Goal: Information Seeking & Learning: Learn about a topic

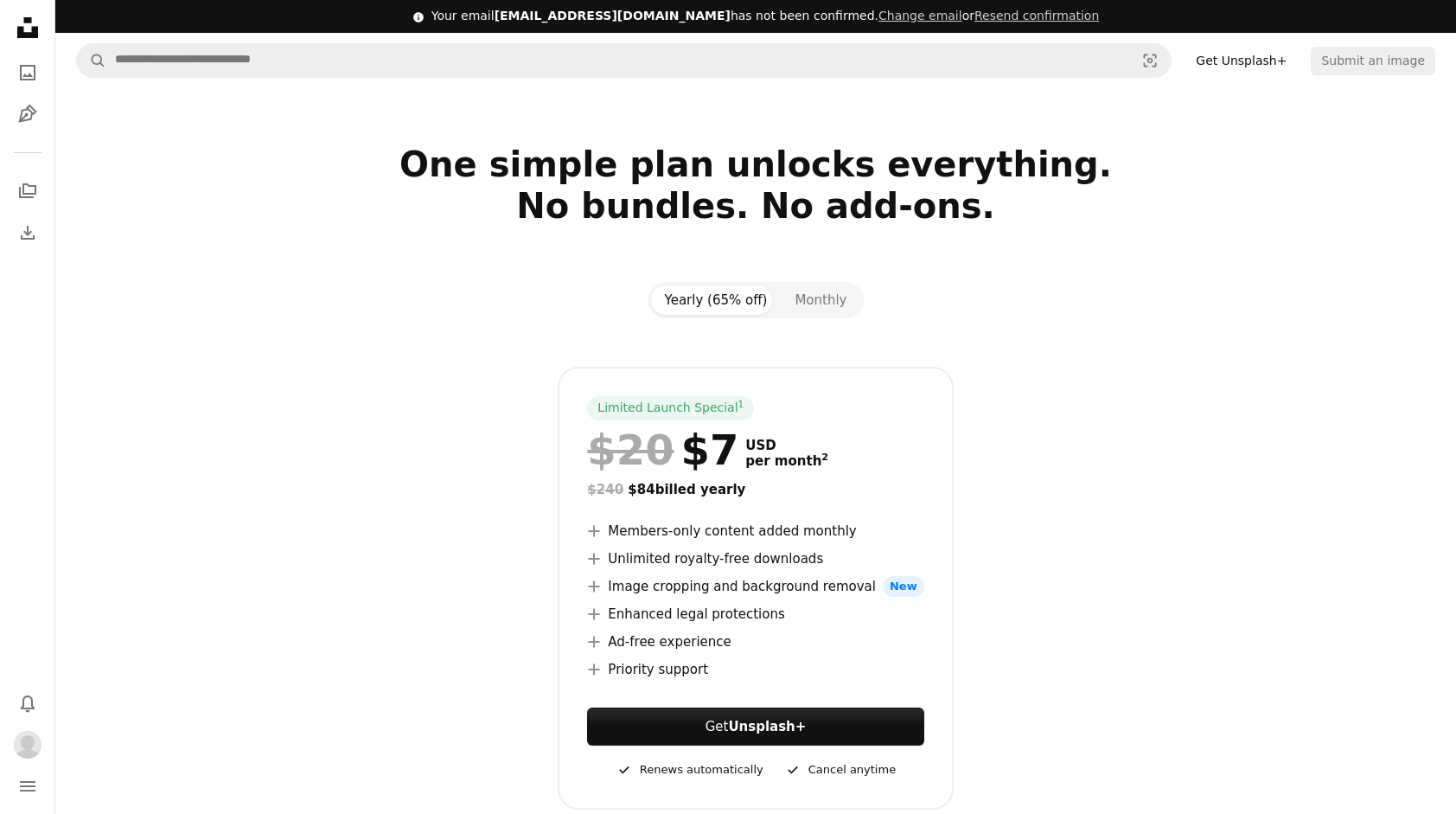
scroll to position [346, 0]
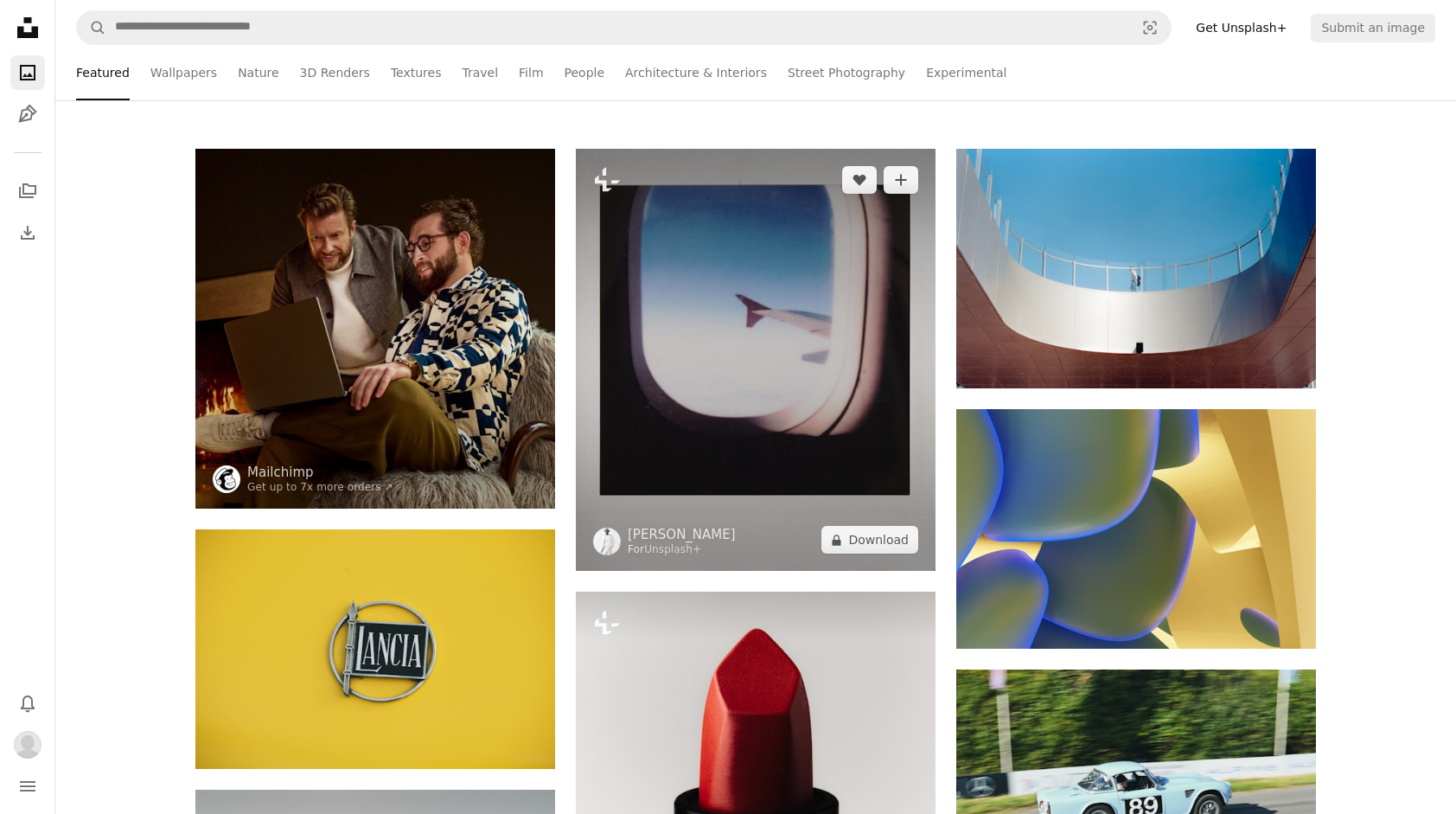
click at [737, 301] on img at bounding box center [756, 360] width 359 height 422
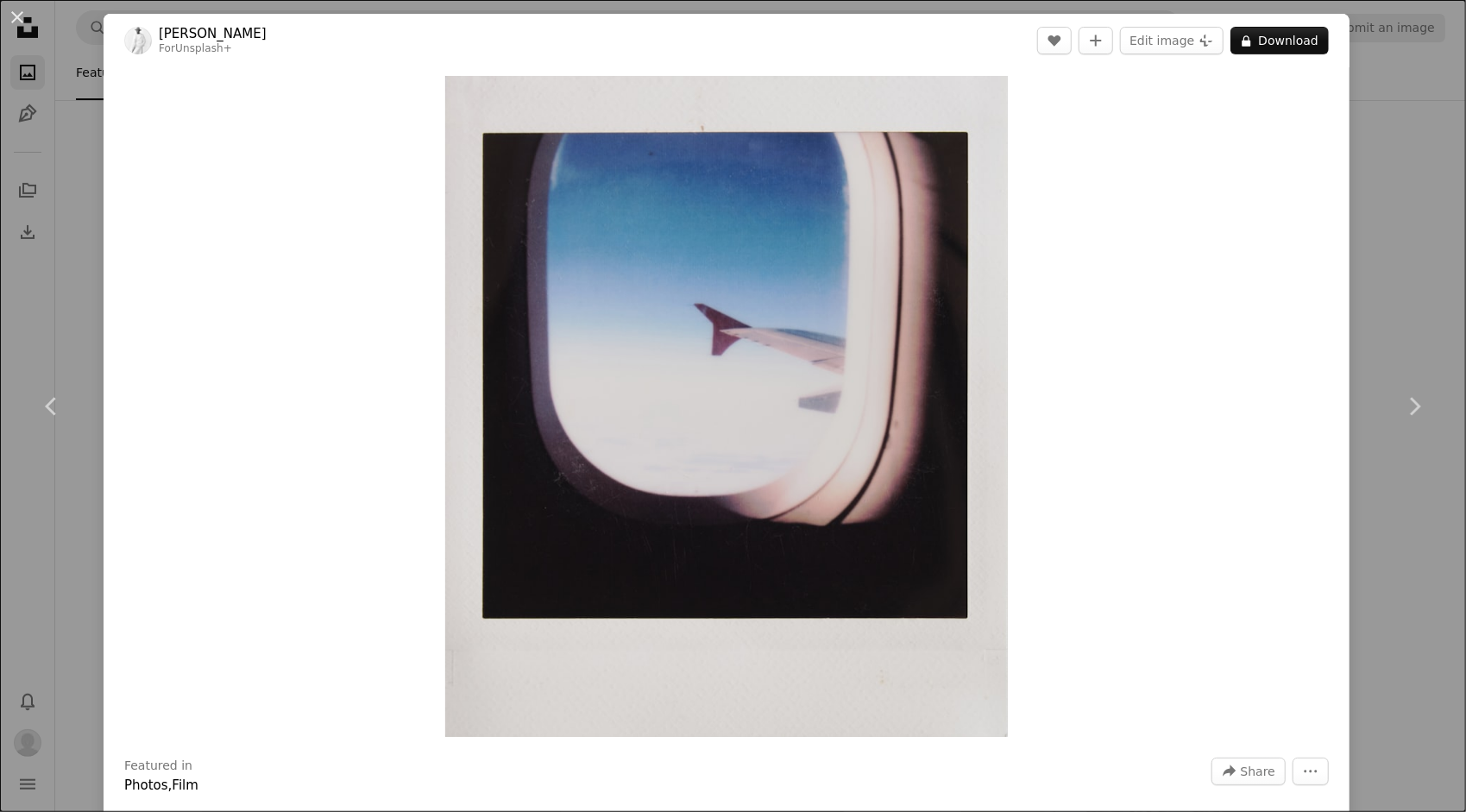
click at [1418, 263] on div "An X shape Chevron left Chevron right [PERSON_NAME] For Unsplash+ A heart A plu…" at bounding box center [733, 406] width 1466 height 812
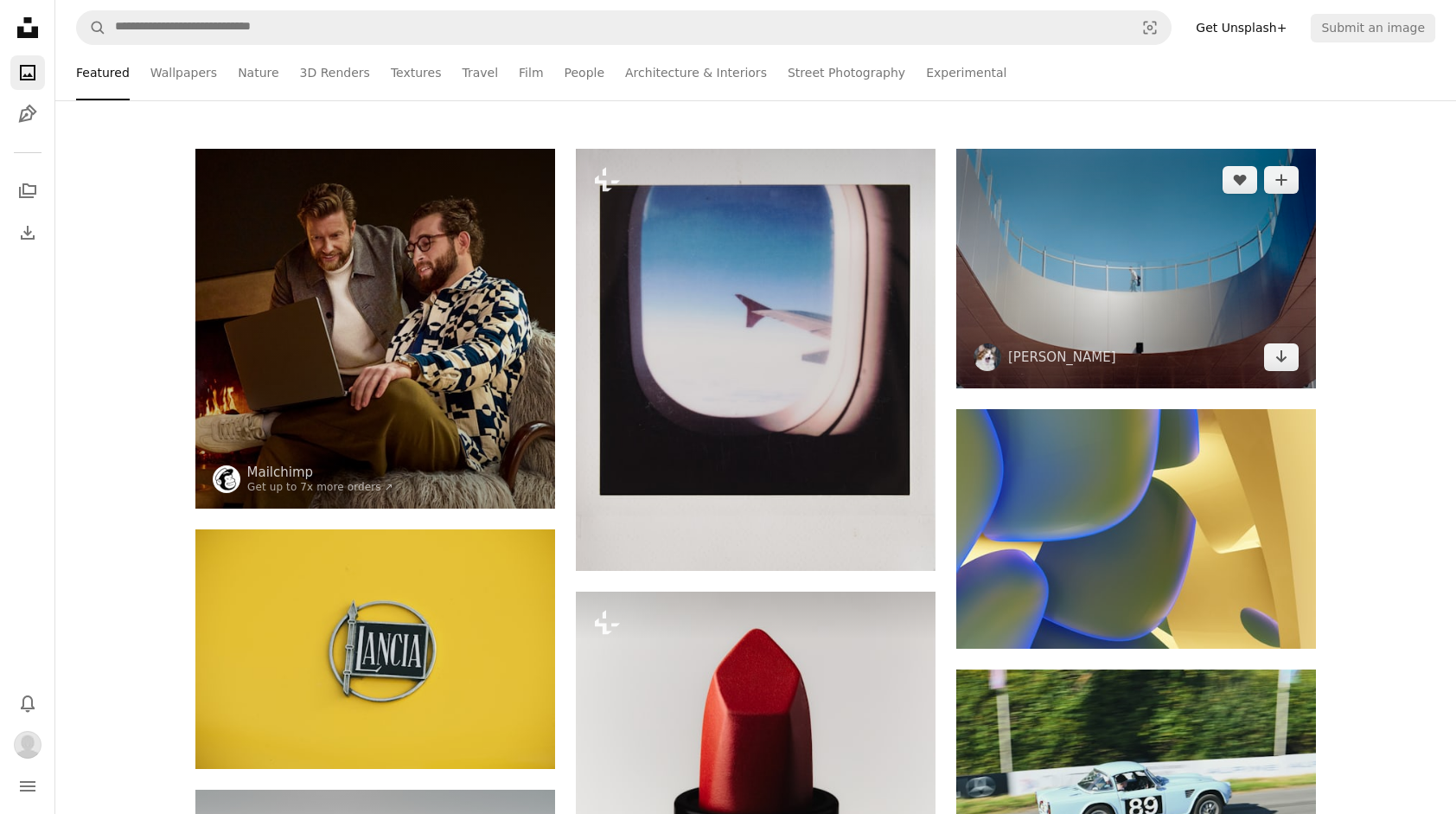
click at [1093, 306] on img at bounding box center [1136, 268] width 359 height 240
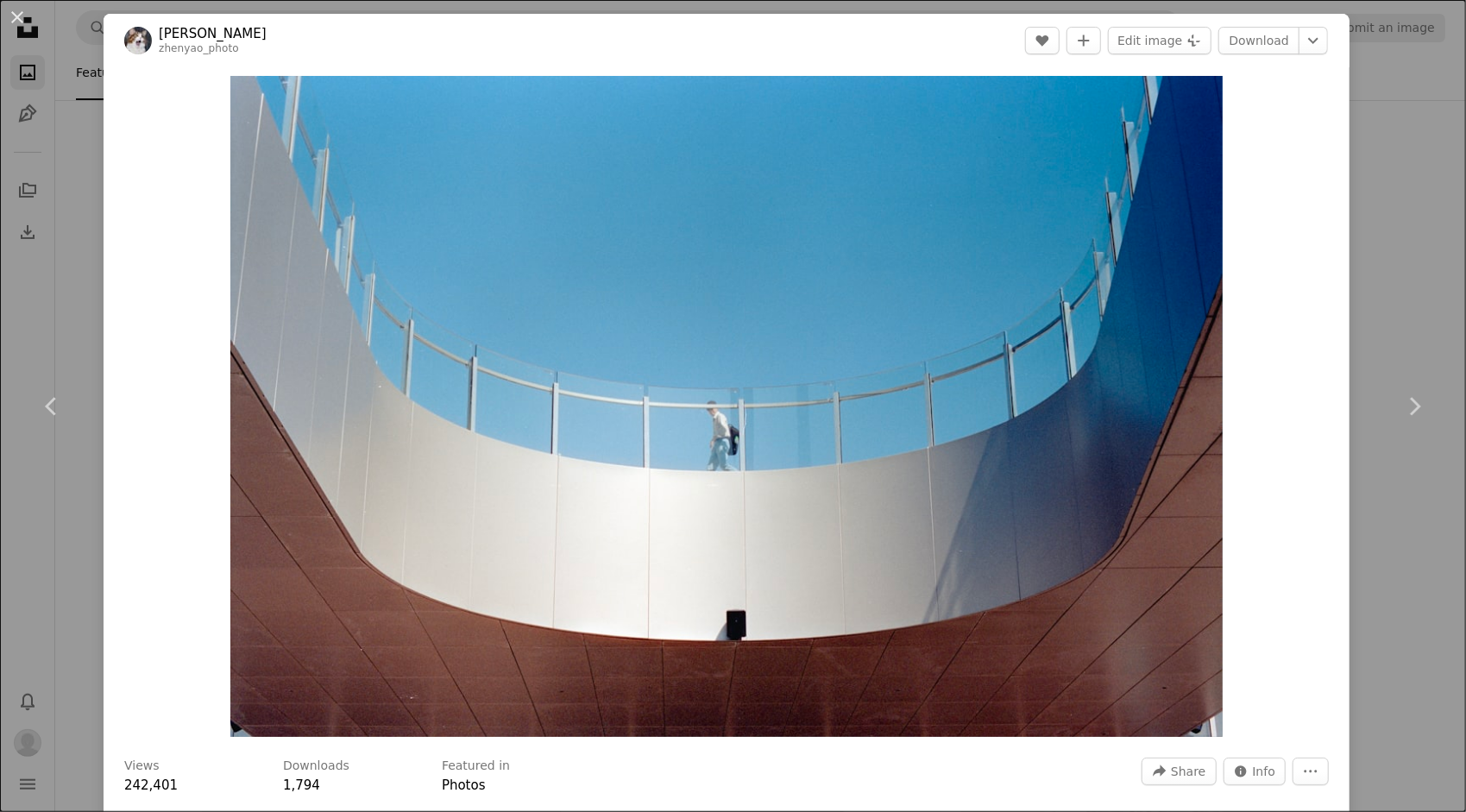
click at [1378, 209] on div "An X shape Chevron left Chevron right [PERSON_NAME] A heart A plus sign Edit im…" at bounding box center [733, 406] width 1466 height 812
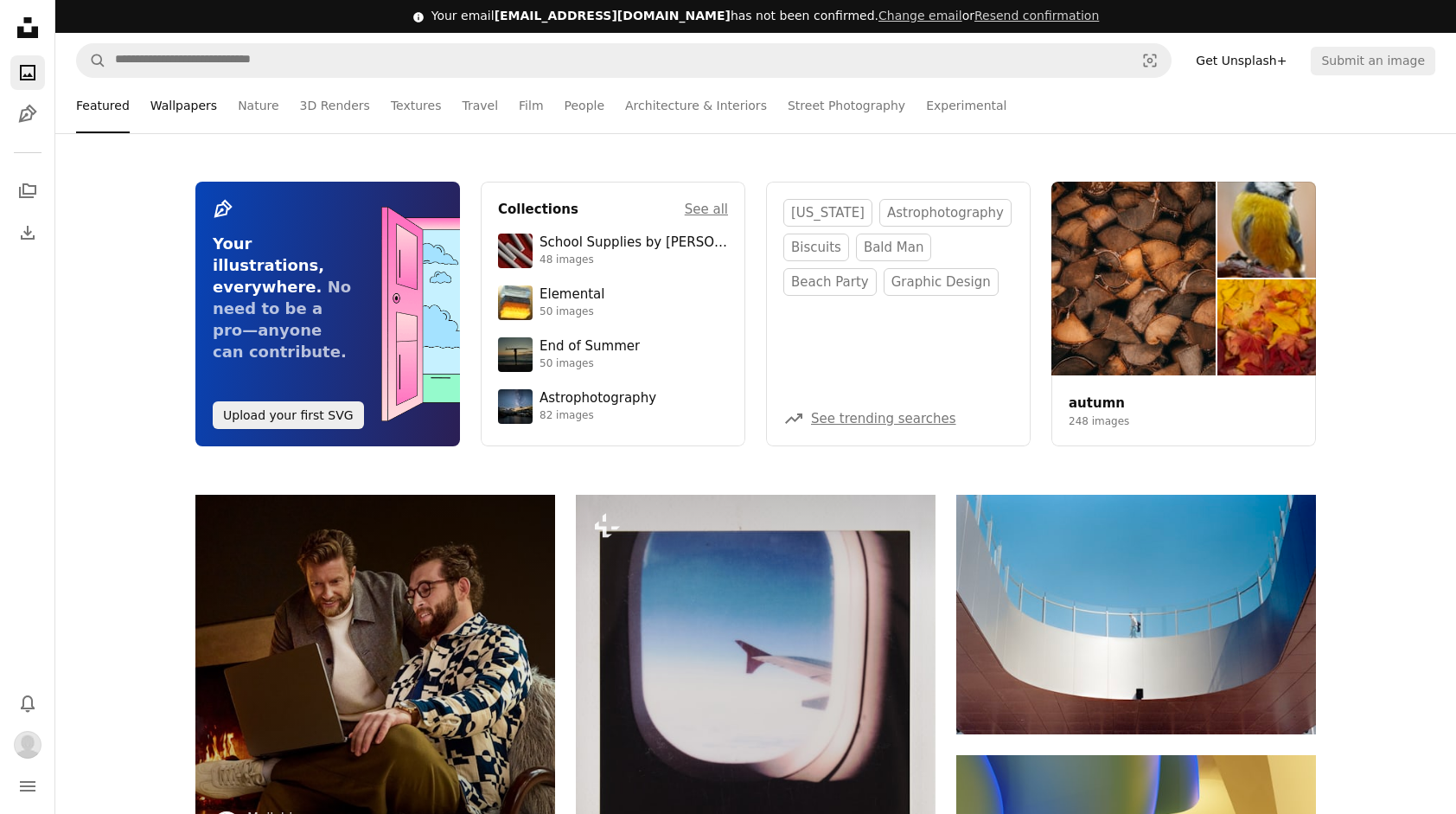
click at [196, 100] on link "Wallpapers" at bounding box center [183, 105] width 67 height 55
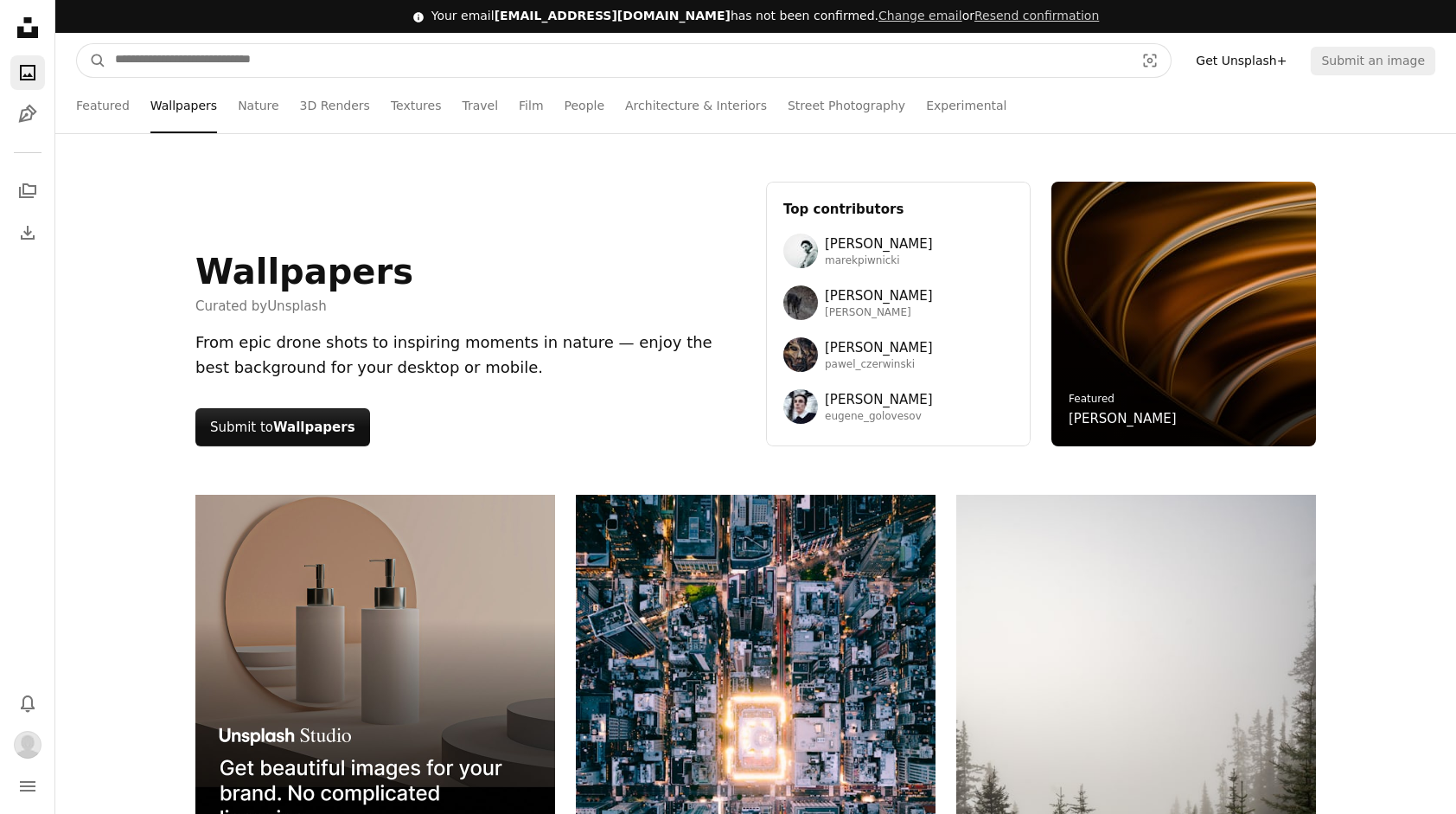
click at [402, 68] on input "Find visuals sitewide" at bounding box center [617, 60] width 1023 height 32
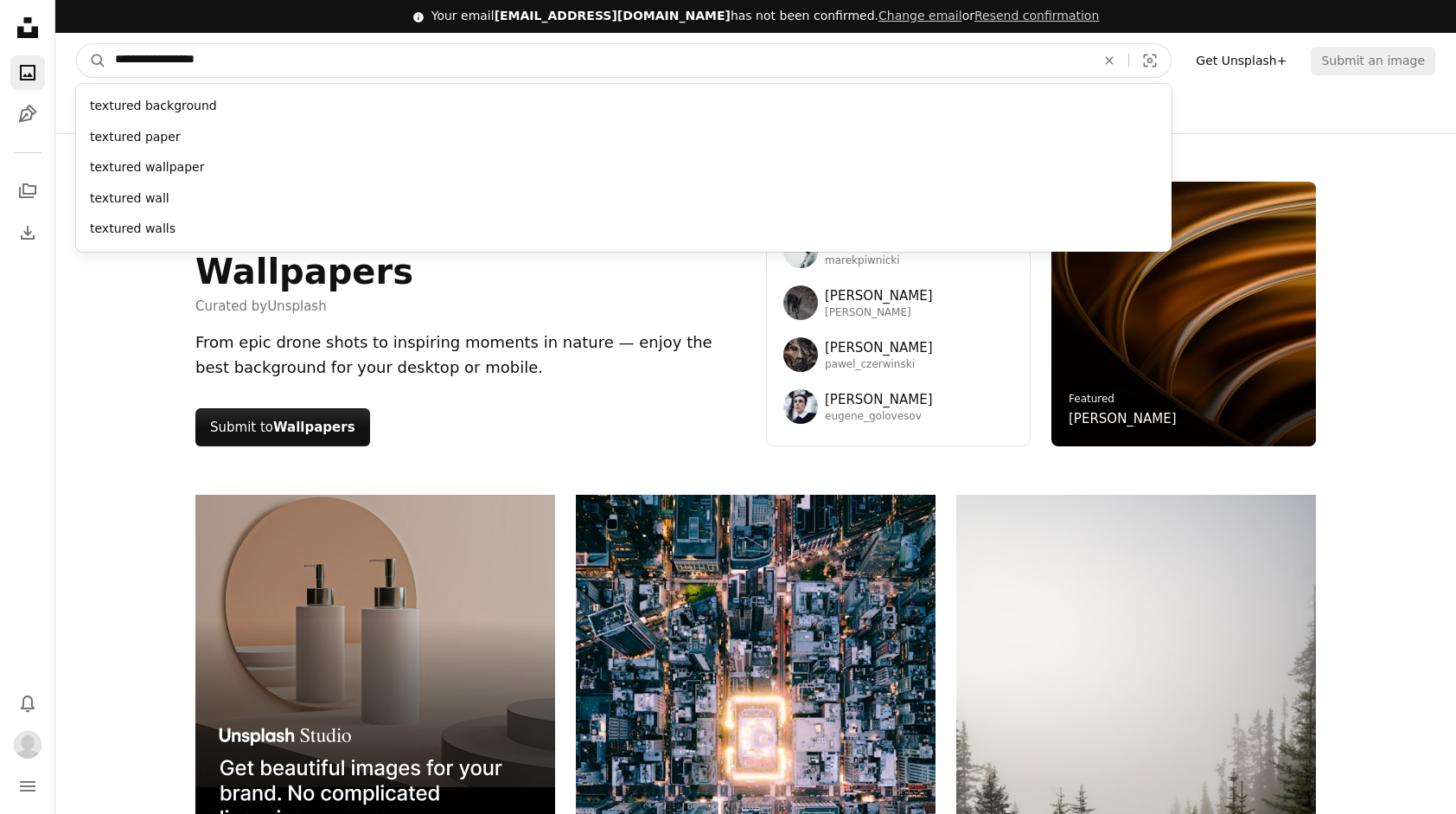
type input "**********"
click button "A magnifying glass" at bounding box center [92, 60] width 30 height 32
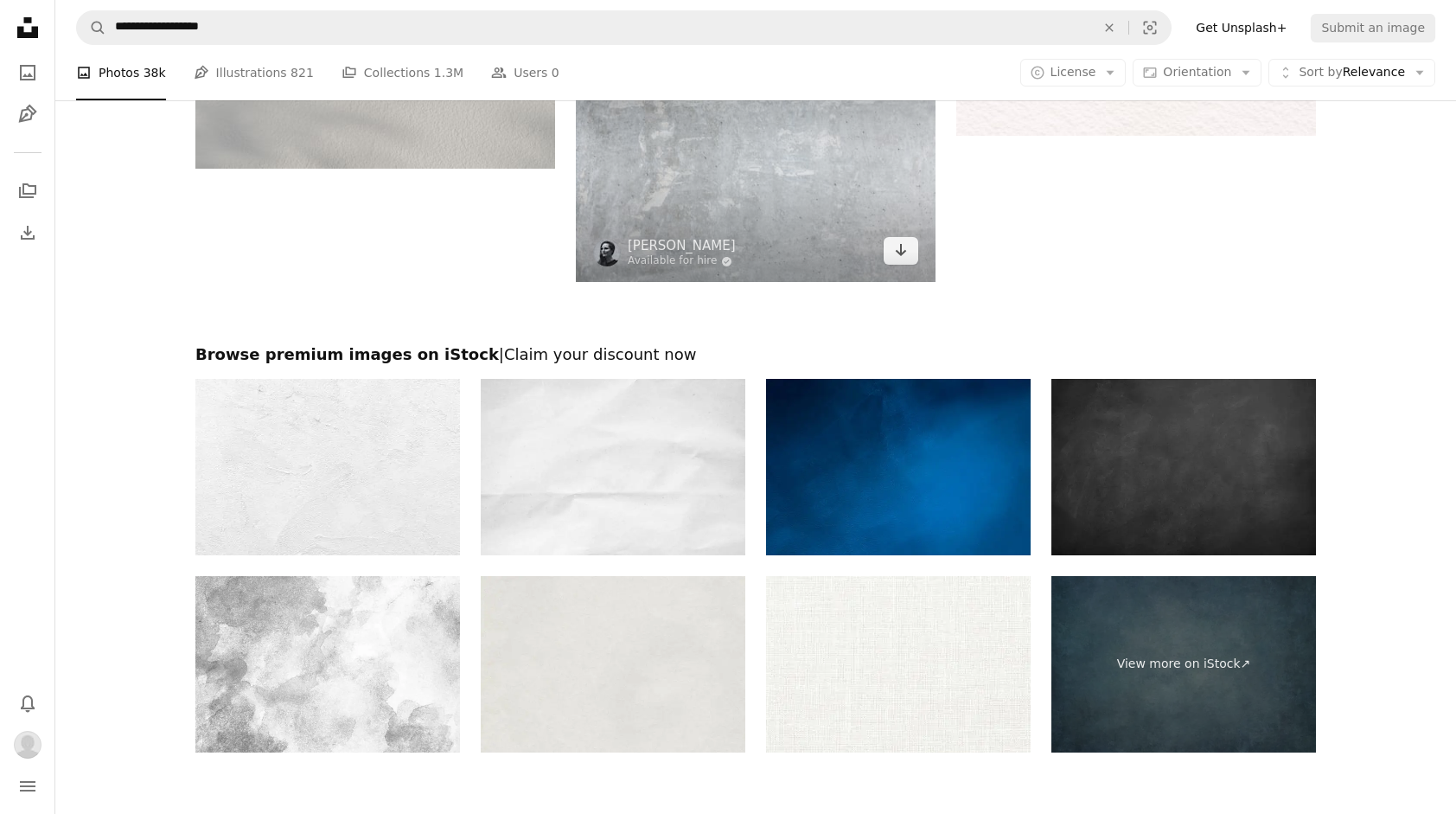
scroll to position [3977, 0]
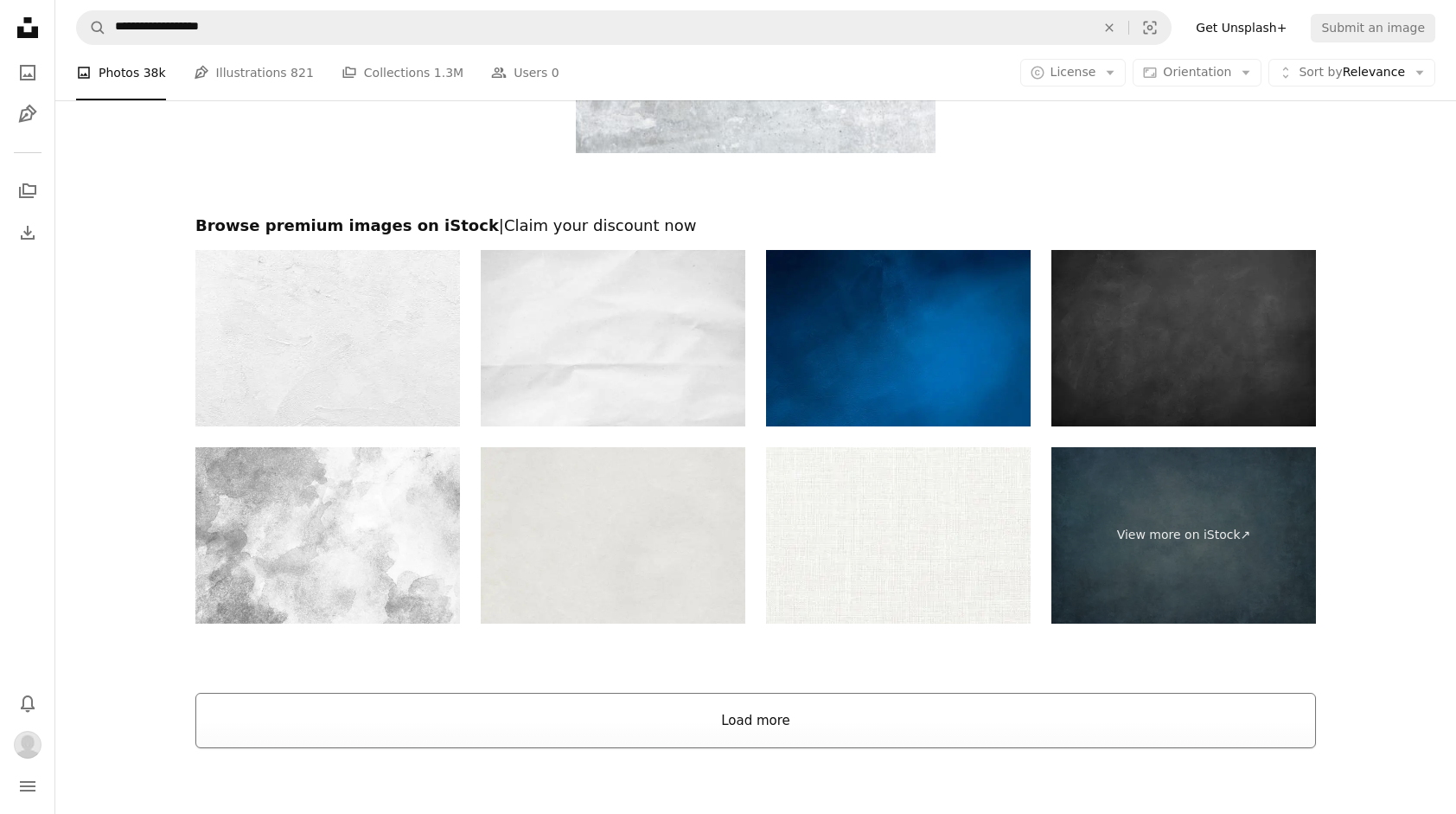
click at [511, 728] on button "Load more" at bounding box center [756, 720] width 1121 height 55
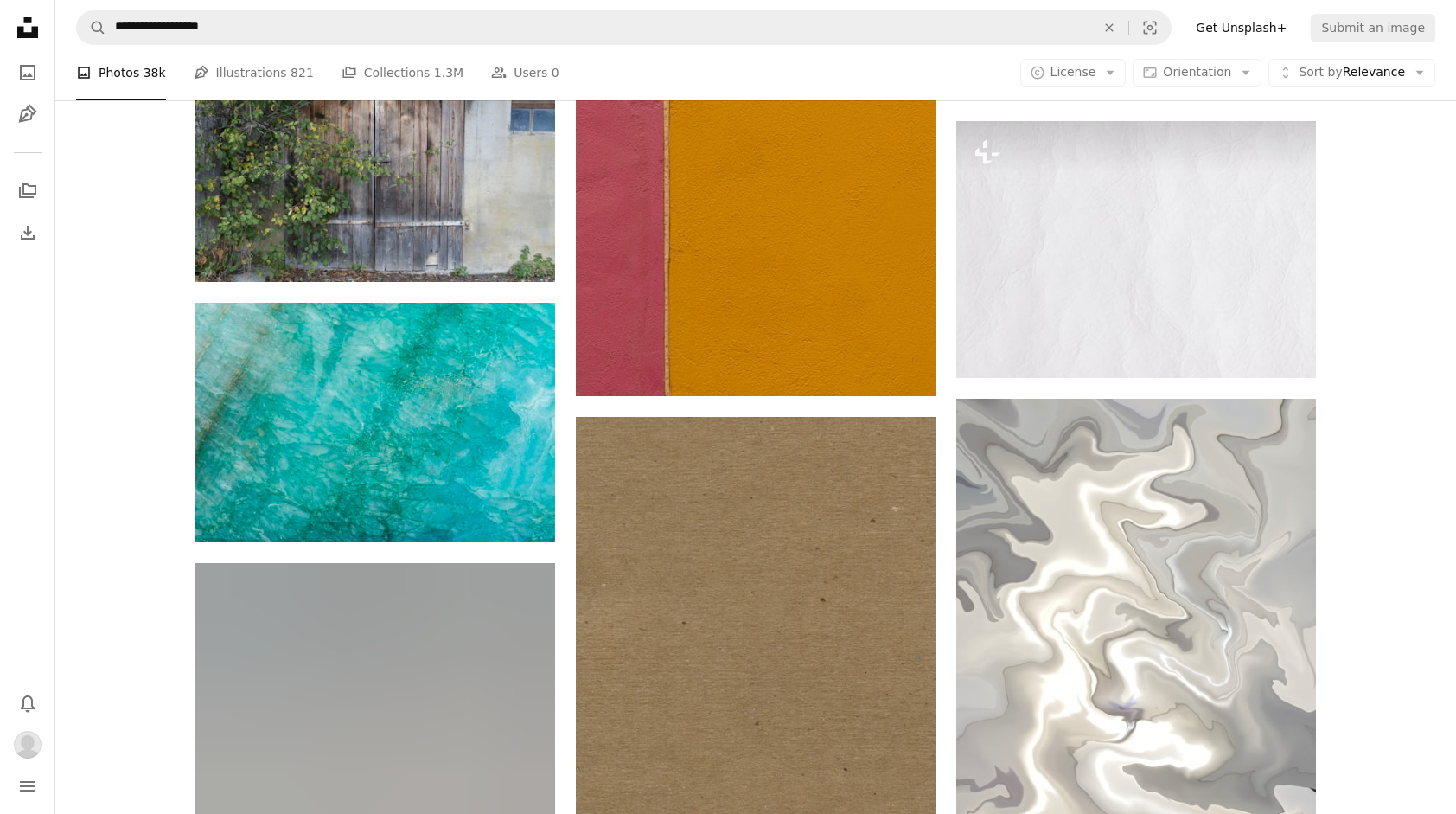
scroll to position [25938, 0]
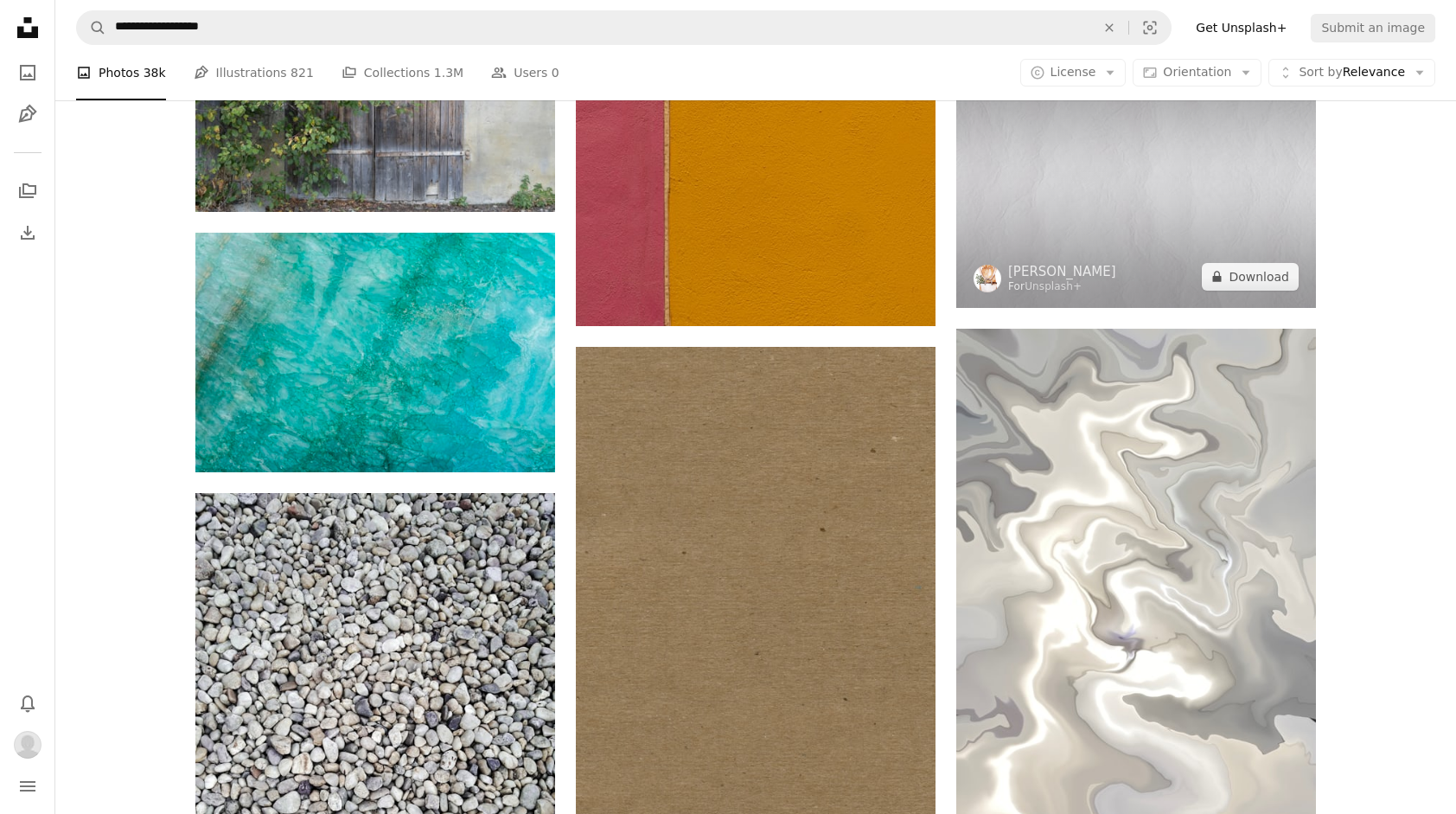
click at [1138, 135] on img at bounding box center [1136, 179] width 359 height 257
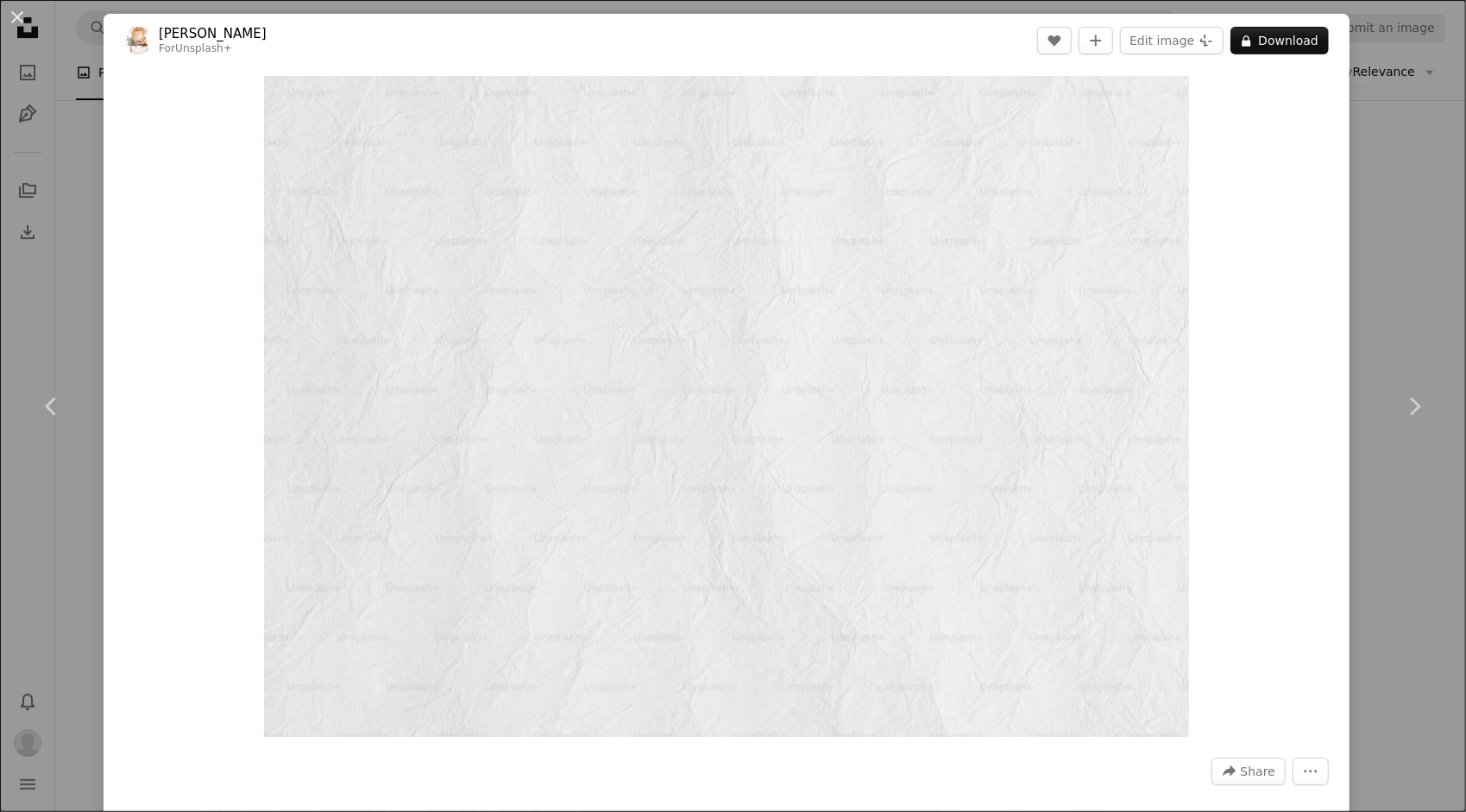
click at [1357, 288] on div "An X shape Chevron left Chevron right [PERSON_NAME] For Unsplash+ A heart A plu…" at bounding box center [733, 406] width 1466 height 812
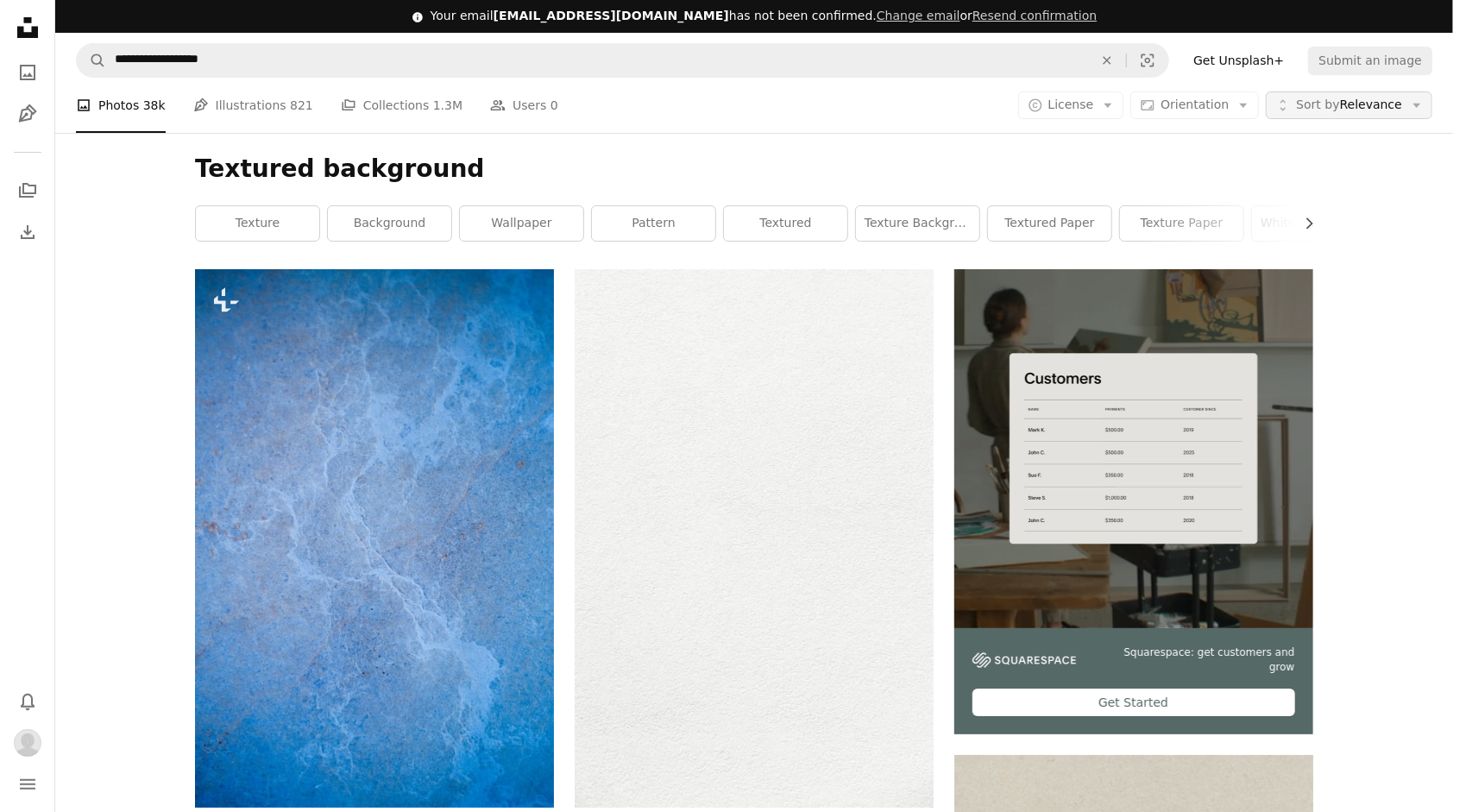
click at [1405, 91] on button "Unfold Sort by Relevance Arrow down" at bounding box center [1349, 105] width 167 height 28
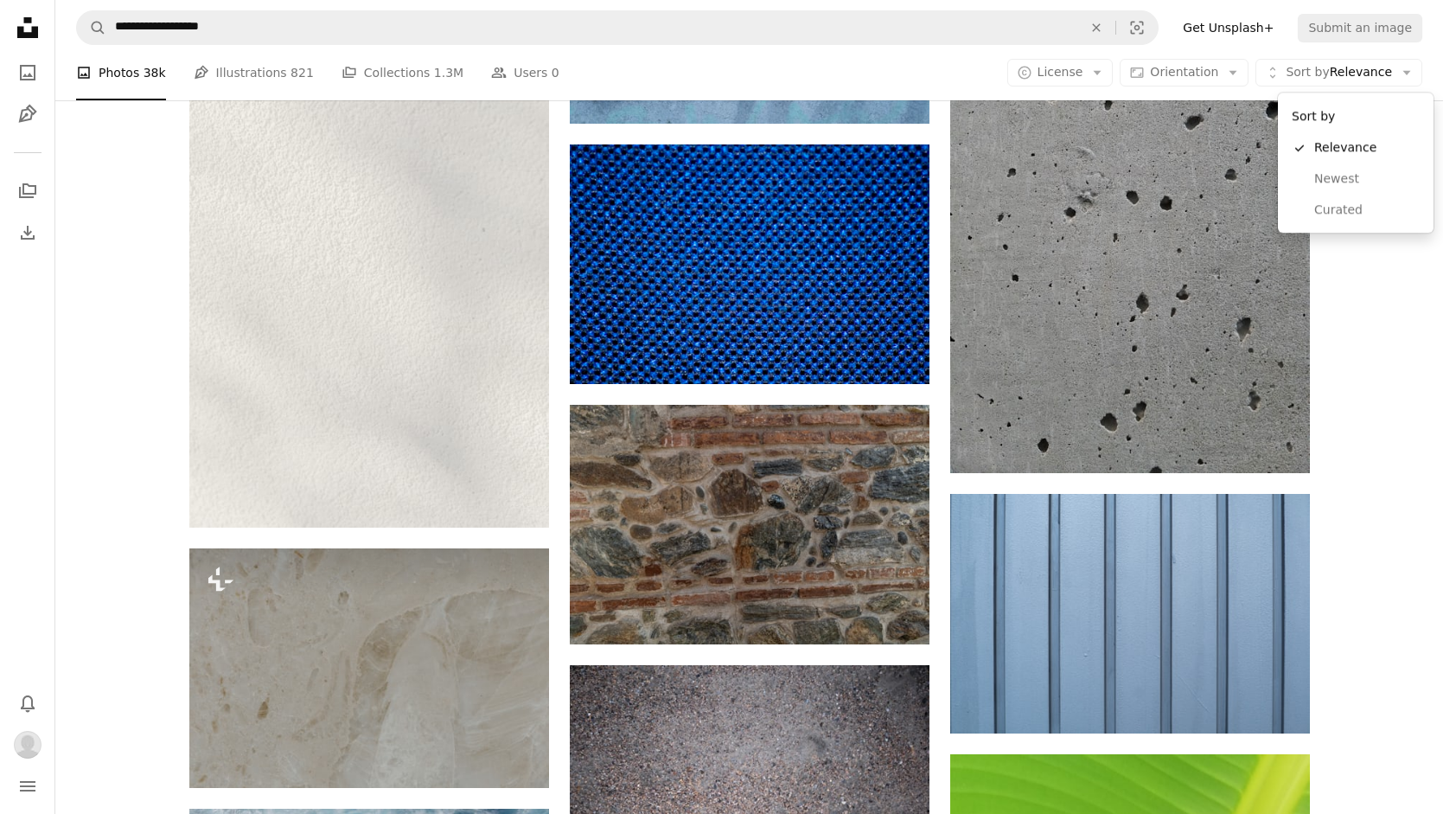
click at [1441, 468] on body "**********" at bounding box center [721, 407] width 1443 height 814
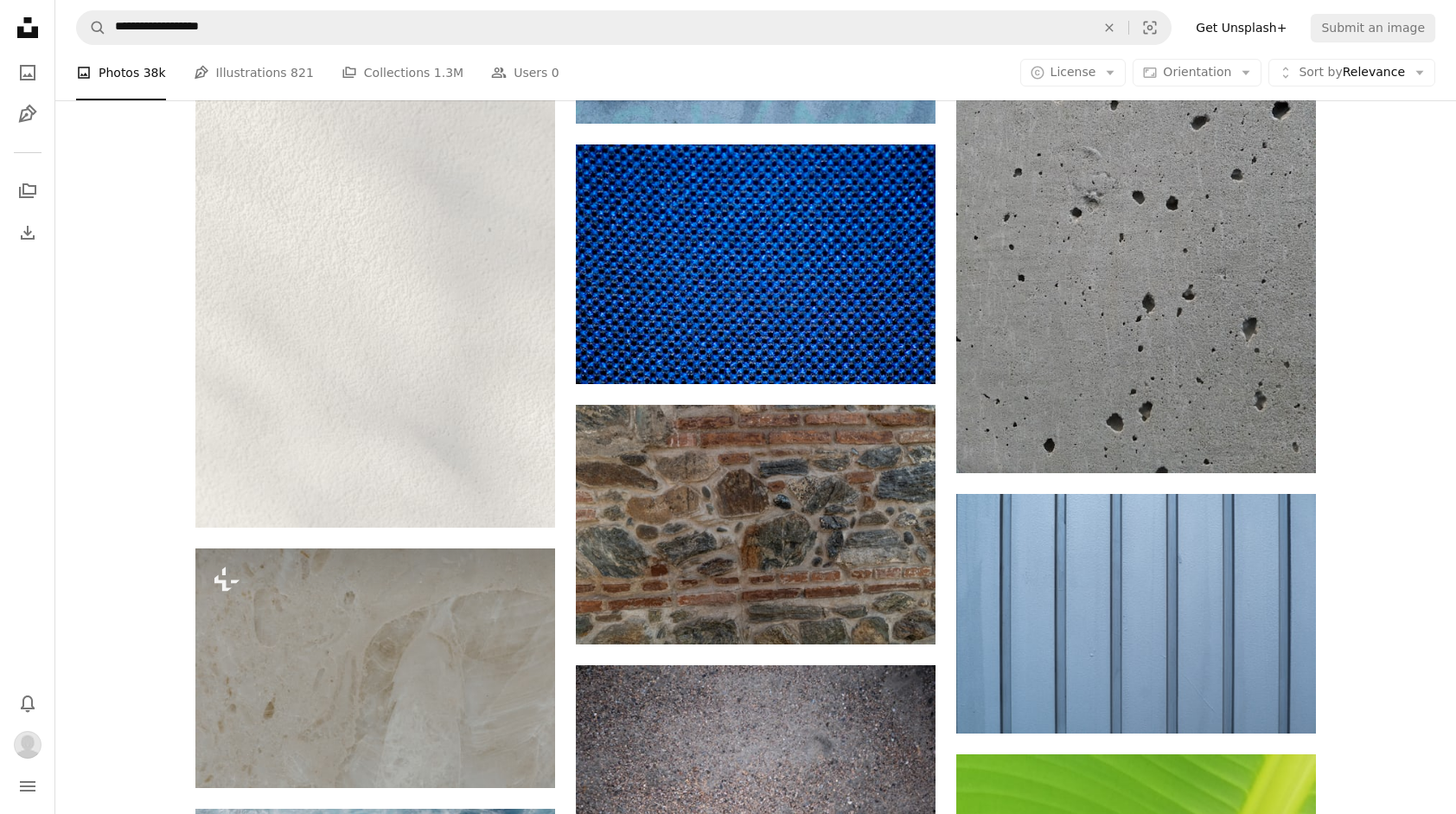
scroll to position [28705, 0]
